Goal: Task Accomplishment & Management: Complete application form

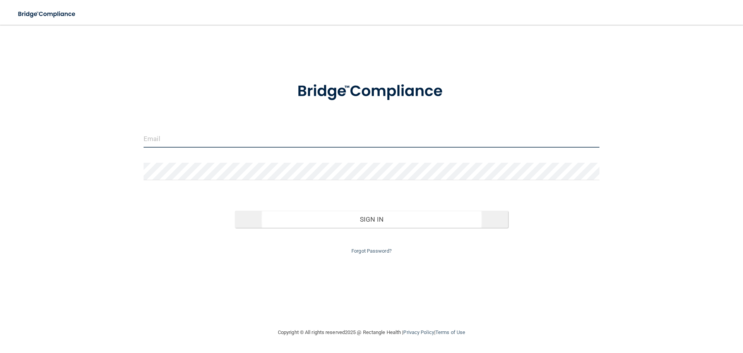
type input "[PERSON_NAME][EMAIL_ADDRESS][DOMAIN_NAME]"
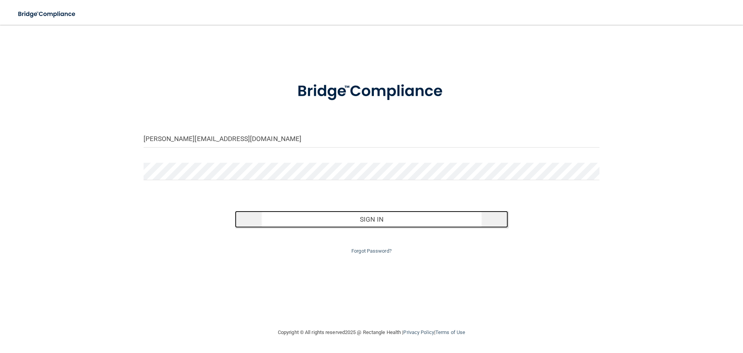
click at [399, 223] on button "Sign In" at bounding box center [372, 219] width 274 height 17
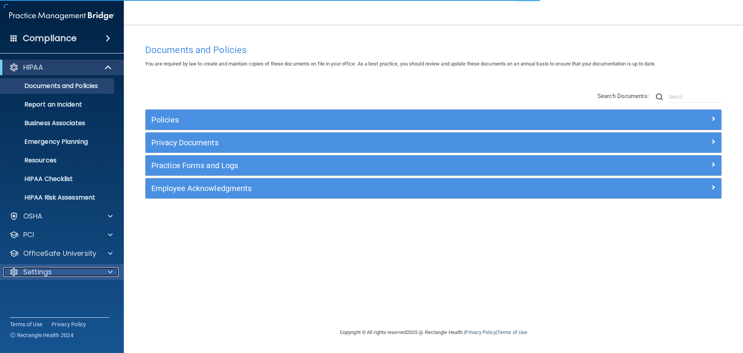
click at [51, 275] on p "Settings" at bounding box center [37, 271] width 29 height 9
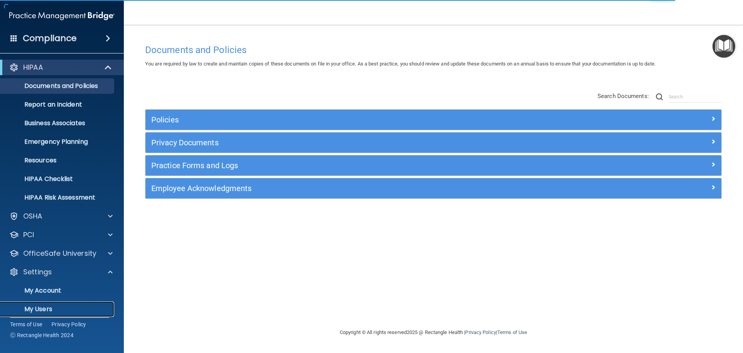
click at [44, 308] on p "My Users" at bounding box center [58, 309] width 106 height 8
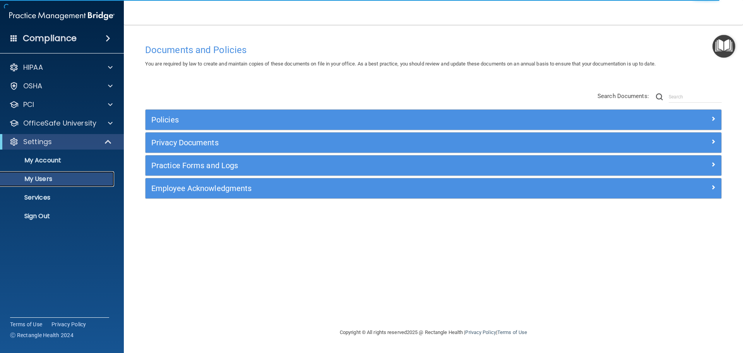
select select "20"
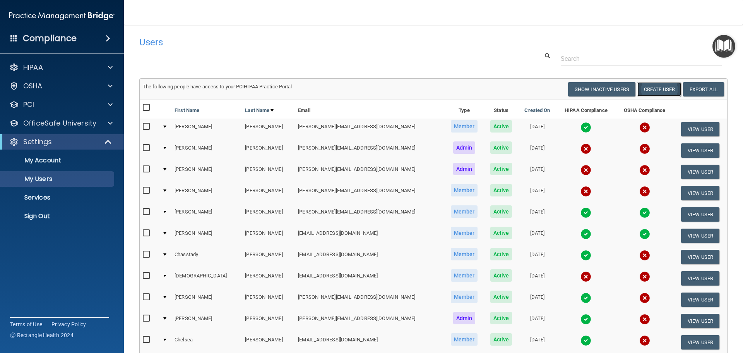
click at [657, 89] on button "Create User" at bounding box center [660, 89] width 44 height 14
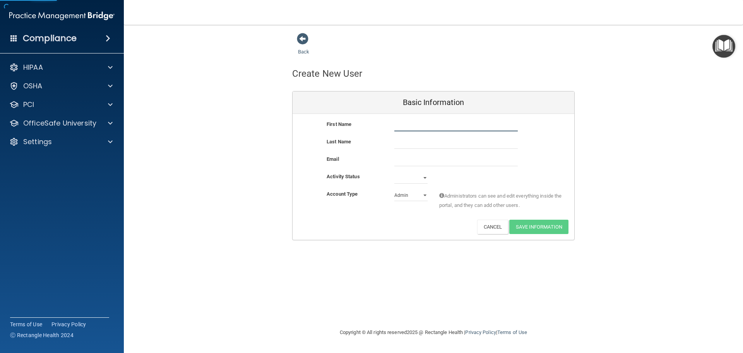
click at [408, 123] on input "text" at bounding box center [455, 126] width 123 height 12
type input "Riana"
type input "[PERSON_NAME]"
click at [433, 159] on input "email" at bounding box center [455, 160] width 123 height 12
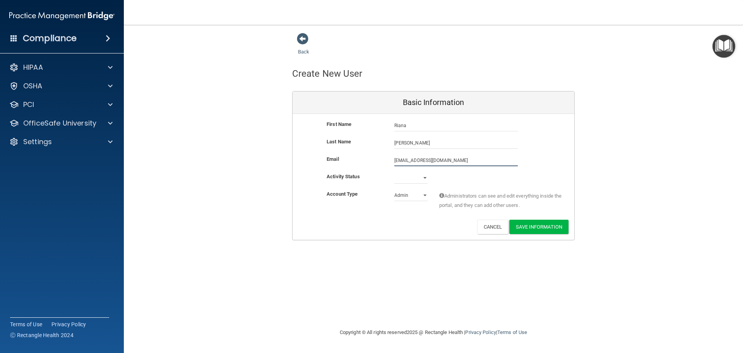
type input "[EMAIL_ADDRESS][DOMAIN_NAME]"
click at [418, 177] on select "Active Inactive" at bounding box center [410, 179] width 33 height 12
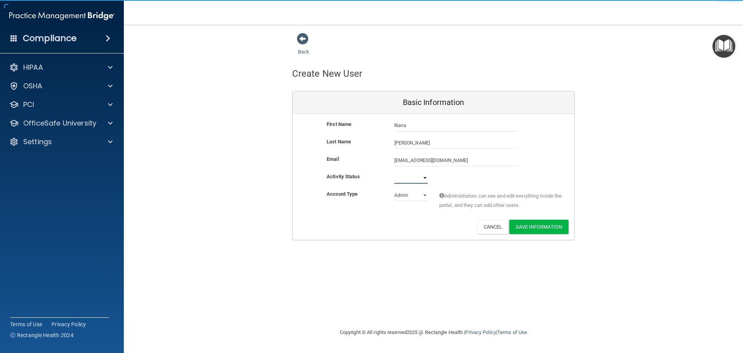
select select "active"
click at [394, 172] on select "Active Inactive" at bounding box center [410, 178] width 33 height 12
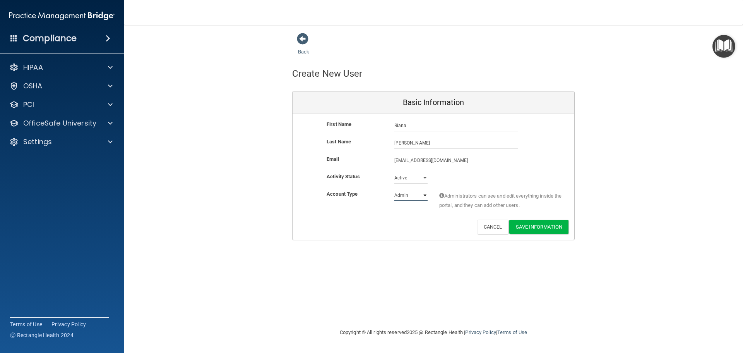
click at [412, 195] on select "Admin Member" at bounding box center [410, 195] width 33 height 12
select select "practice_member"
click at [394, 189] on select "Admin Member" at bounding box center [410, 195] width 33 height 12
click at [526, 223] on button "Save Information" at bounding box center [538, 226] width 59 height 14
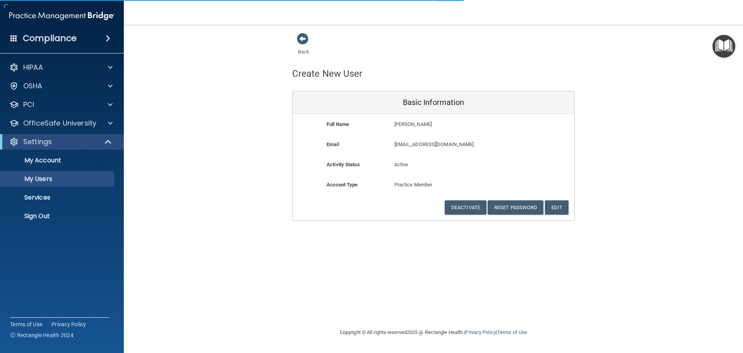
select select "20"
